Goal: Information Seeking & Learning: Learn about a topic

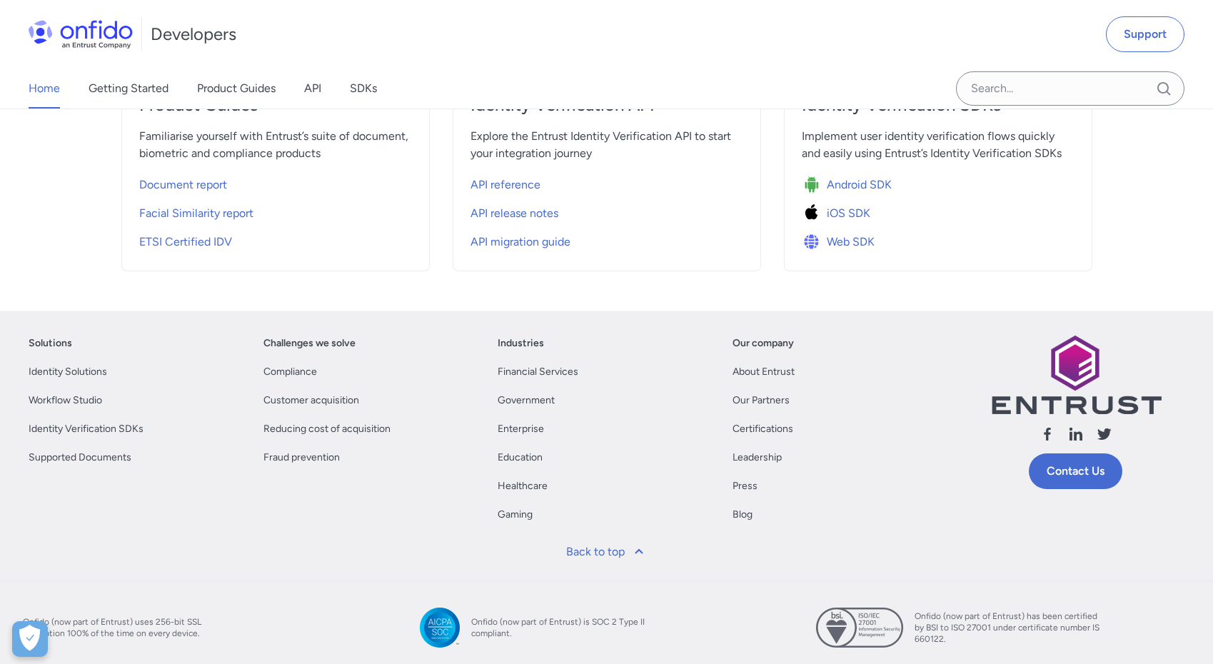
scroll to position [610, 0]
click at [365, 89] on link "SDKs" at bounding box center [363, 89] width 27 height 40
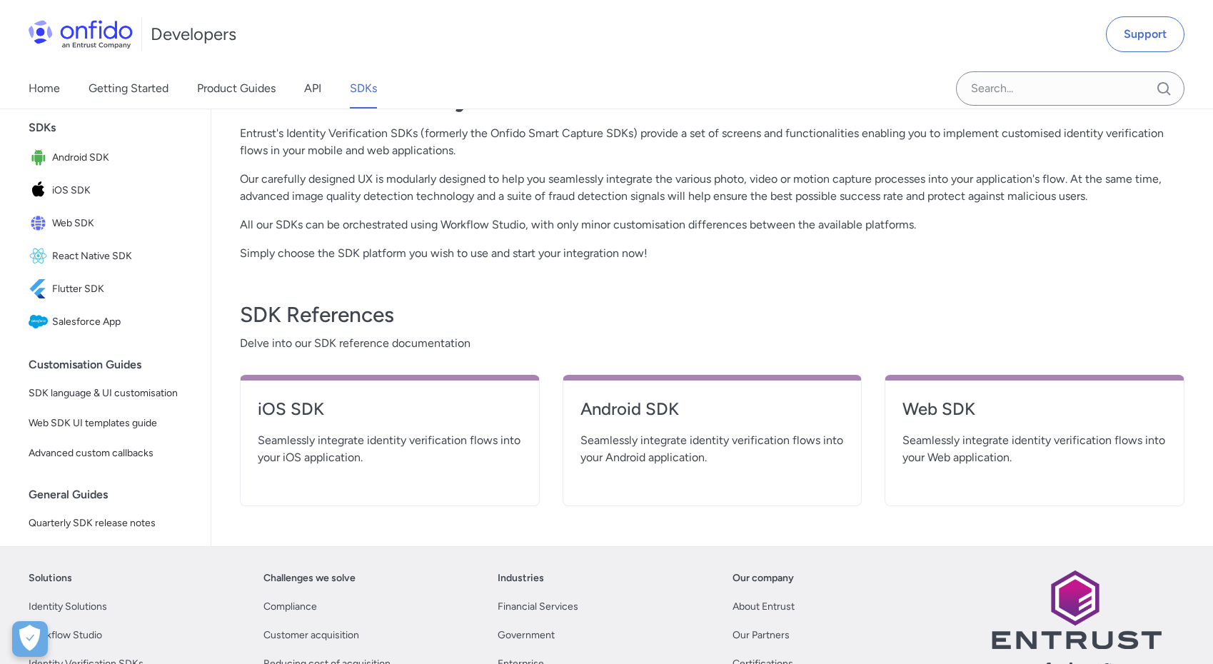
scroll to position [205, 0]
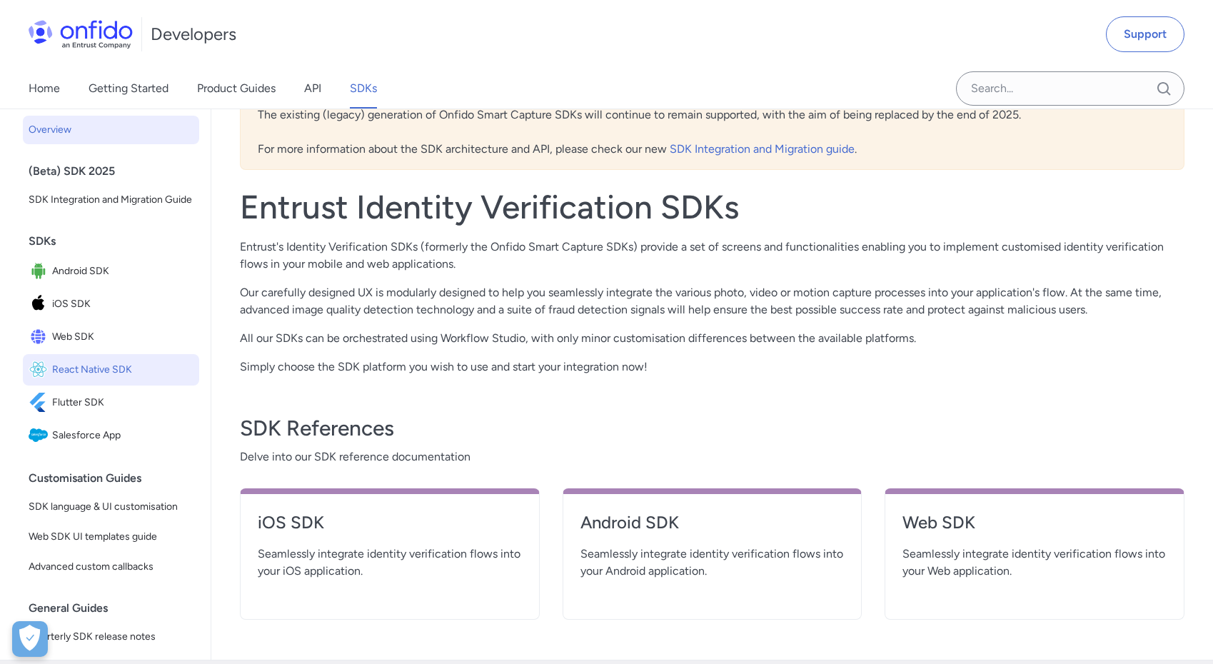
click at [110, 374] on span "React Native SDK" at bounding box center [122, 370] width 141 height 20
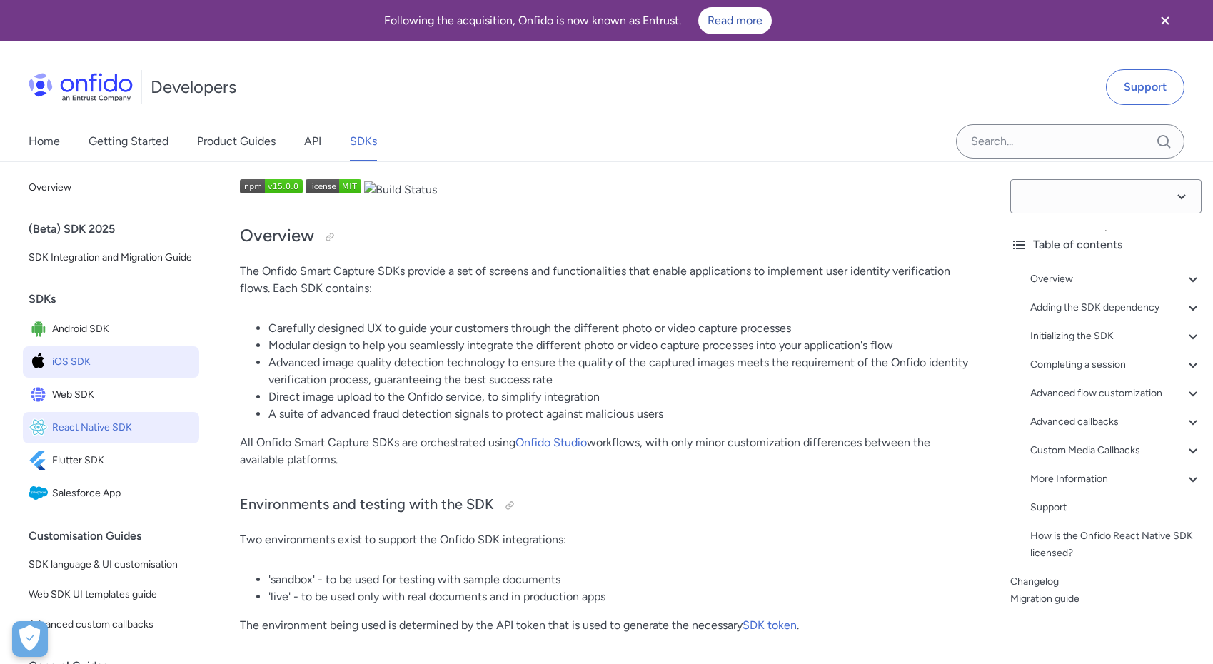
select select "15.0.0"
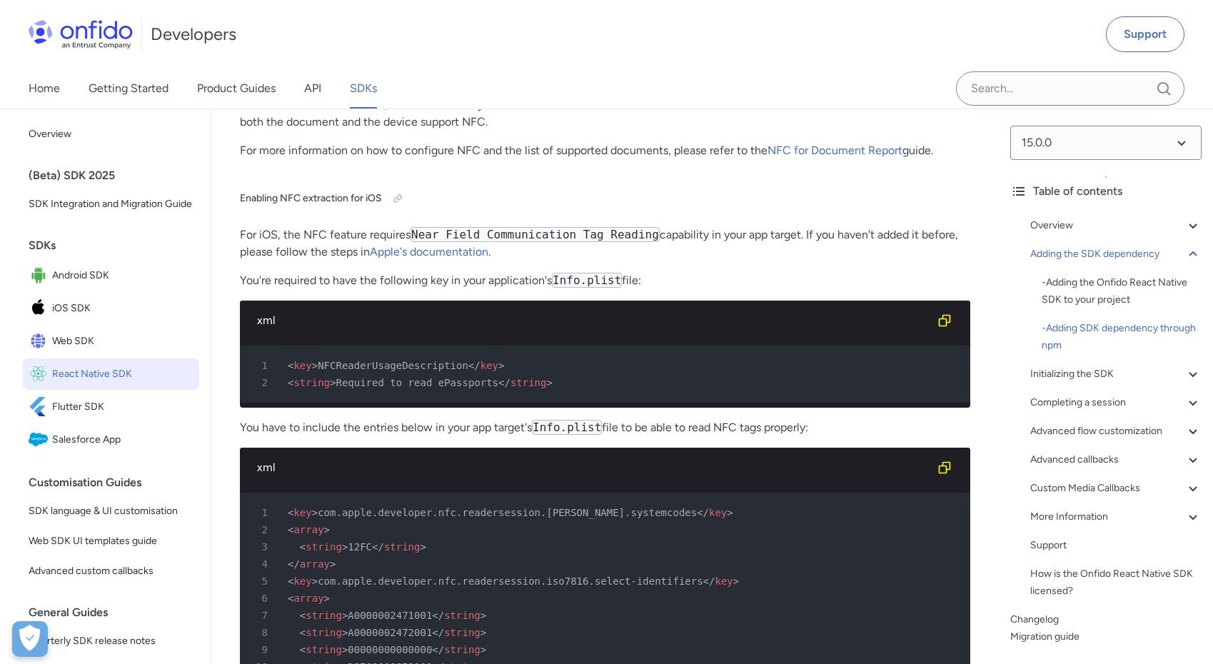
scroll to position [3569, 0]
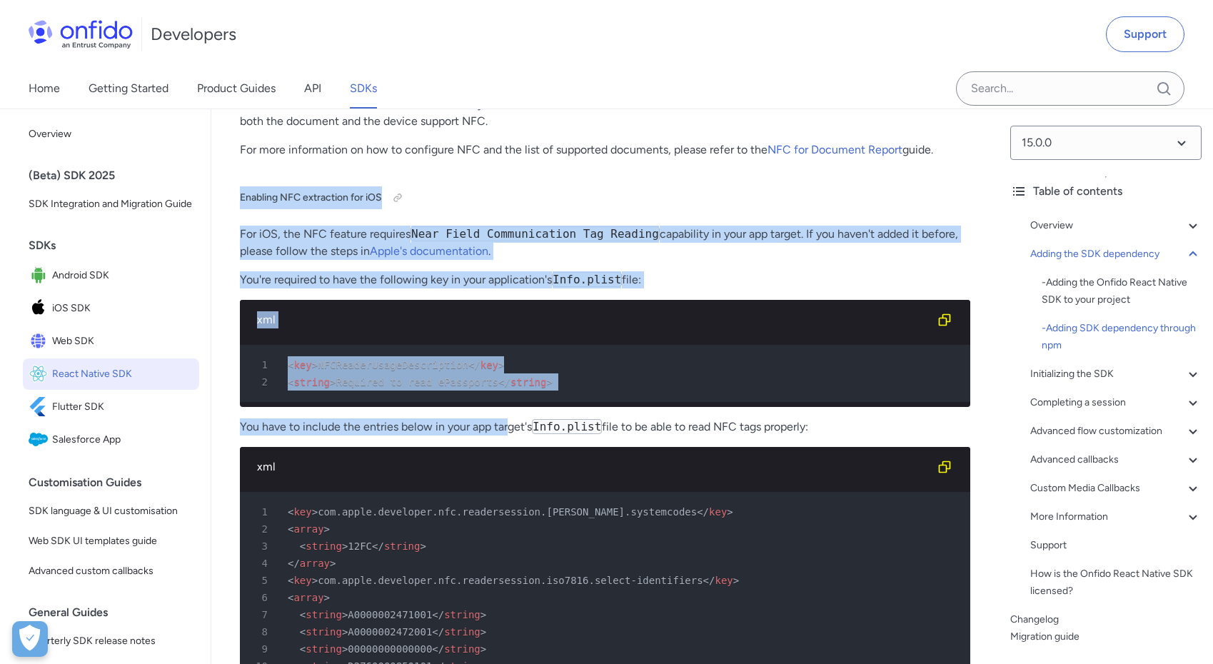
drag, startPoint x: 474, startPoint y: 258, endPoint x: 505, endPoint y: 510, distance: 253.9
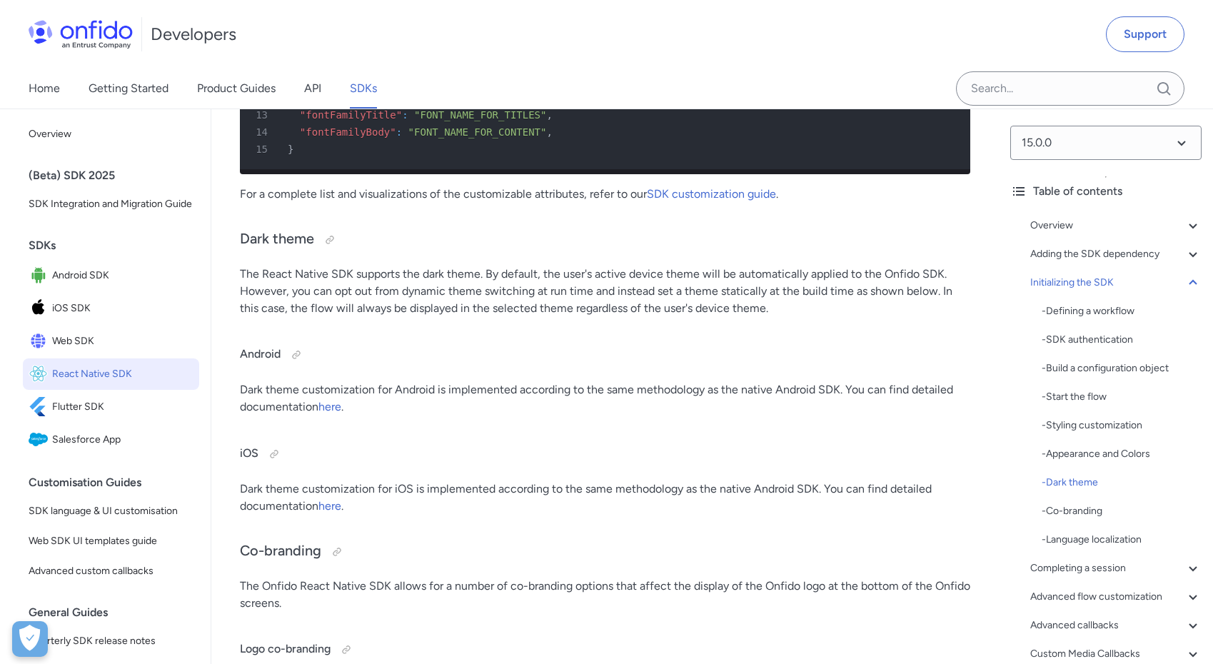
scroll to position [8185, 0]
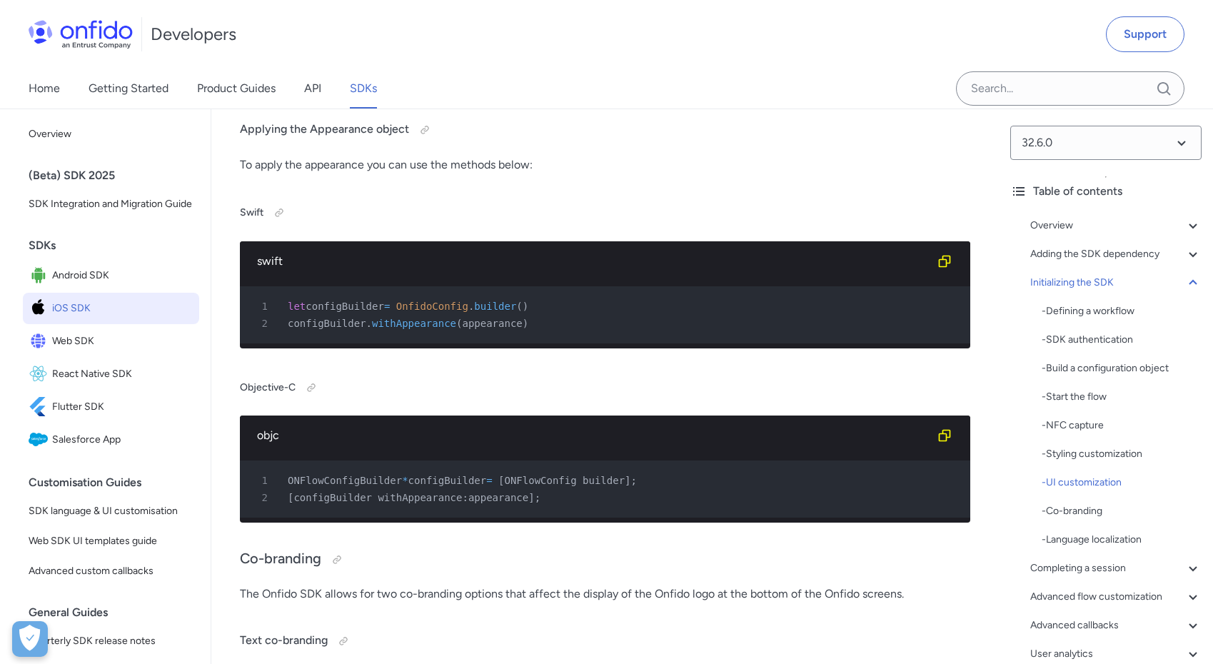
scroll to position [7002, 0]
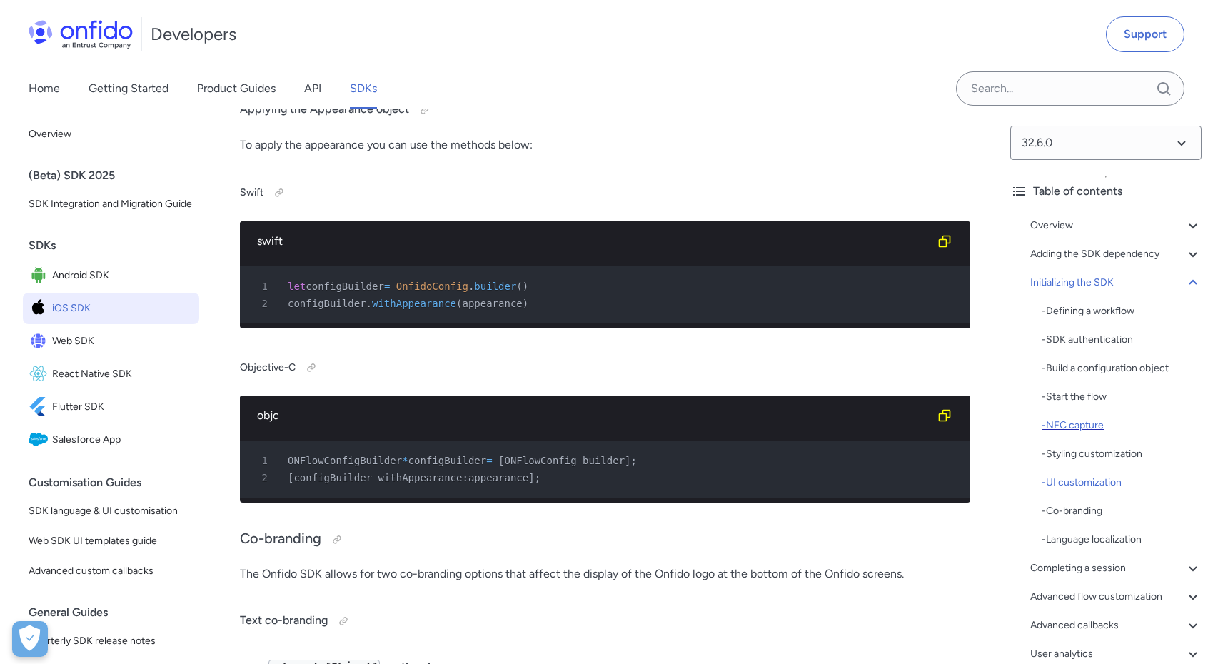
click at [1092, 433] on div "- NFC capture" at bounding box center [1122, 425] width 160 height 17
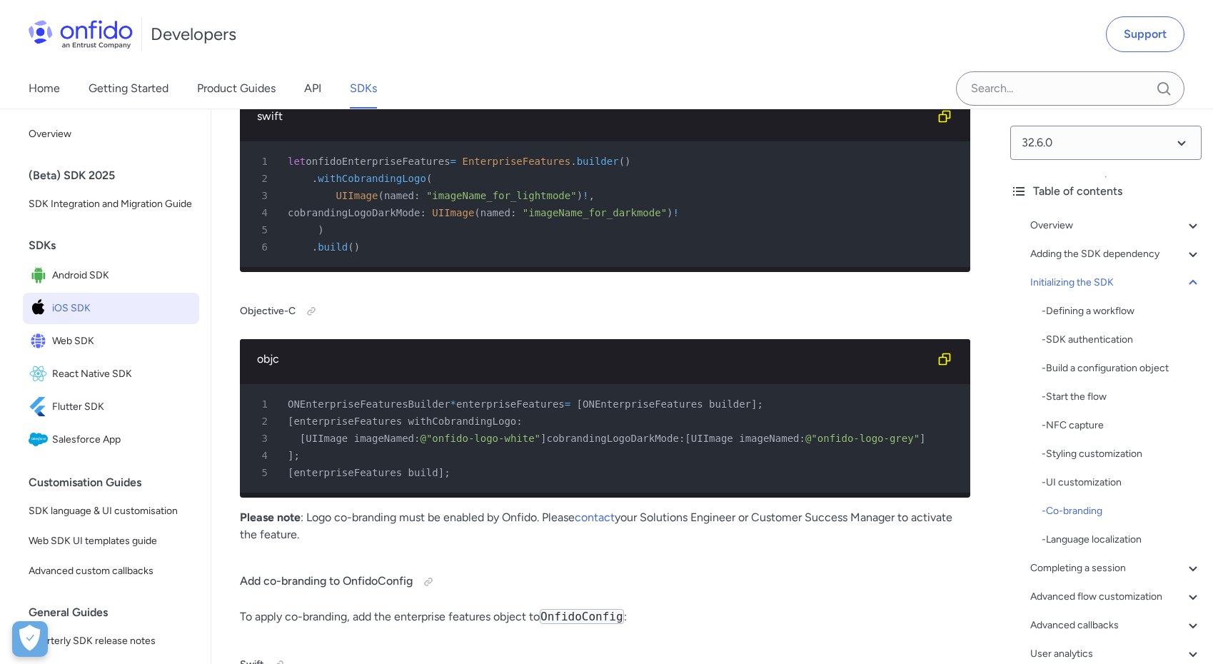
scroll to position [8401, 0]
